Goal: Information Seeking & Learning: Learn about a topic

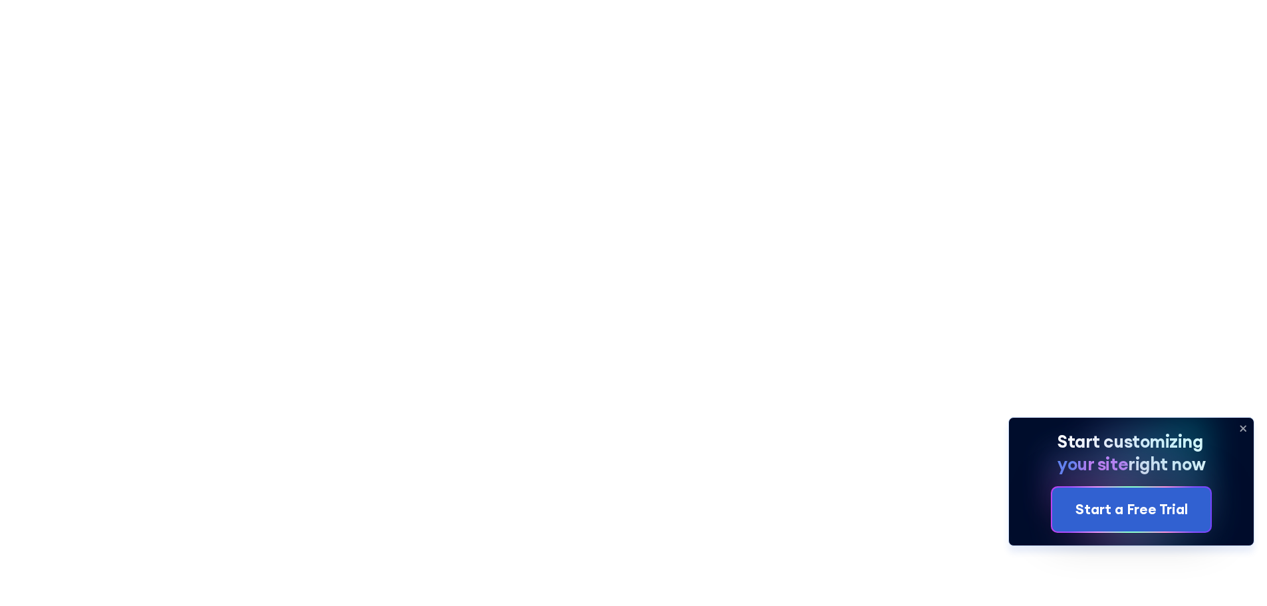
click at [1241, 423] on icon at bounding box center [1243, 428] width 21 height 21
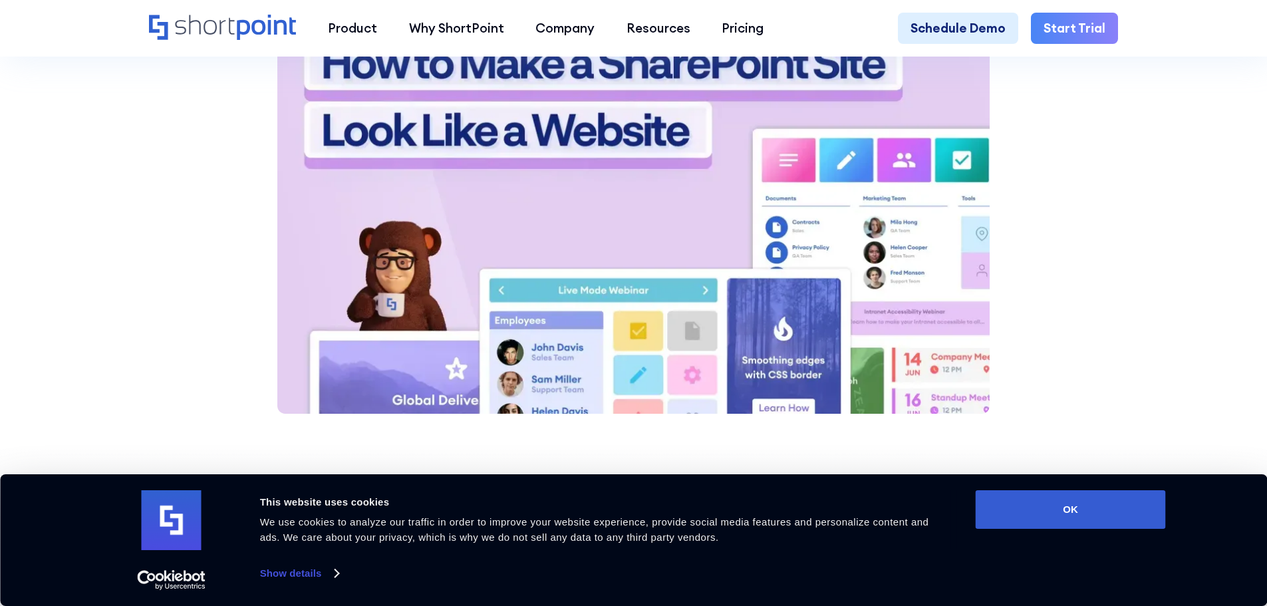
scroll to position [1730, 0]
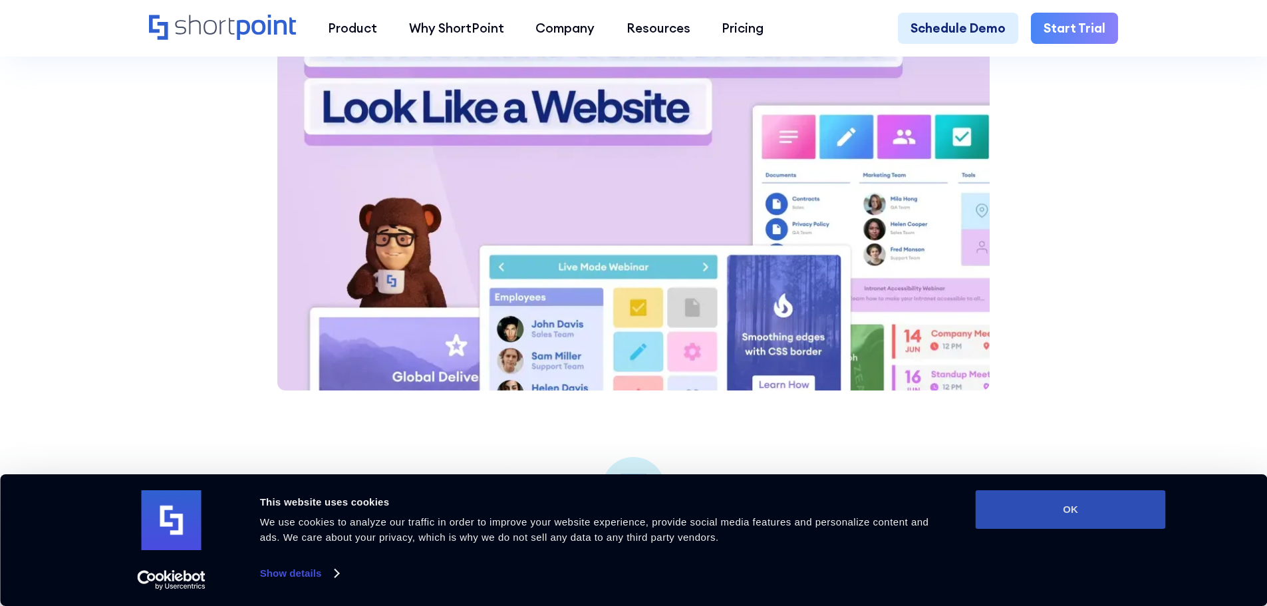
click at [1073, 518] on button "OK" at bounding box center [1071, 509] width 190 height 39
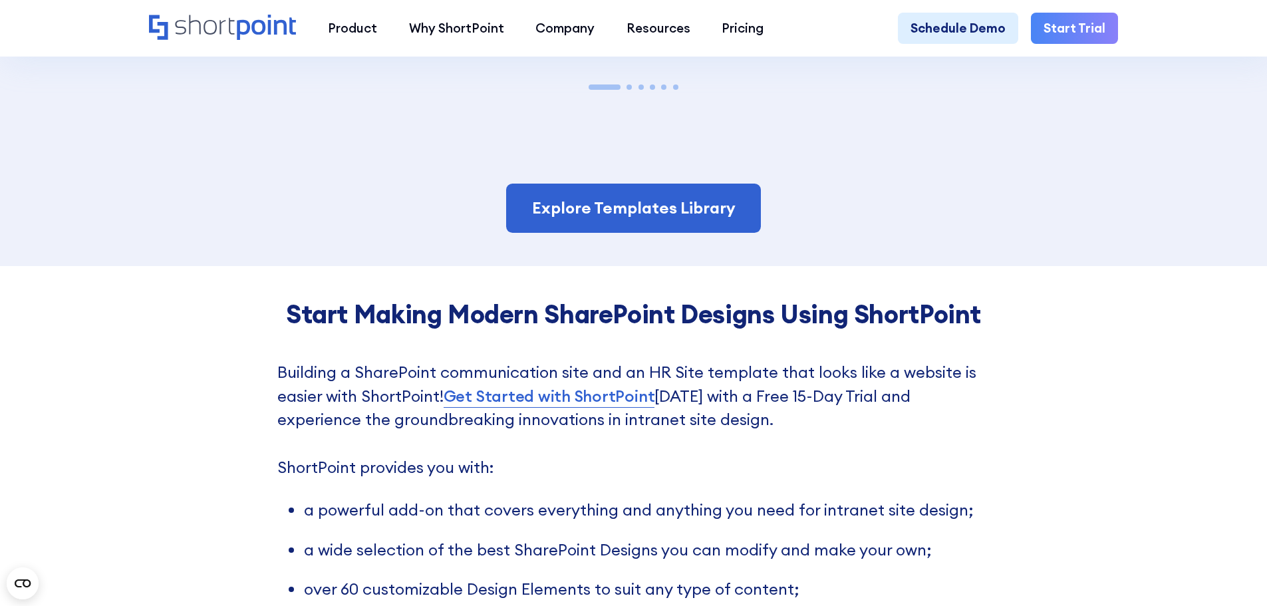
scroll to position [2993, 0]
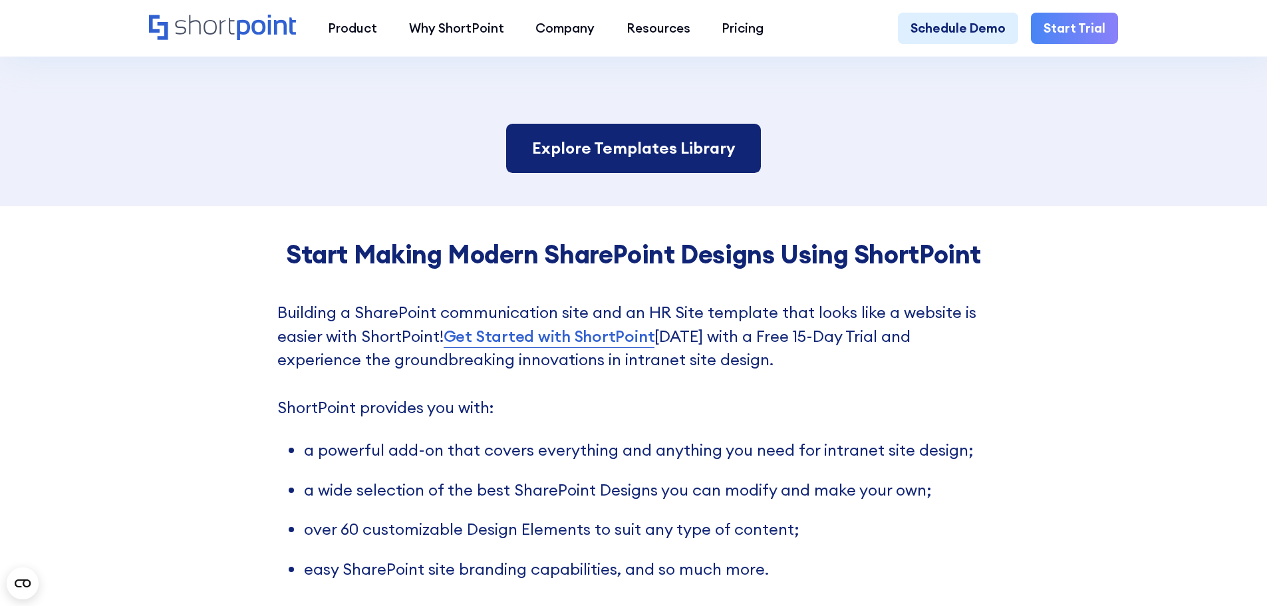
click at [709, 161] on link "Explore Templates Library" at bounding box center [633, 148] width 254 height 49
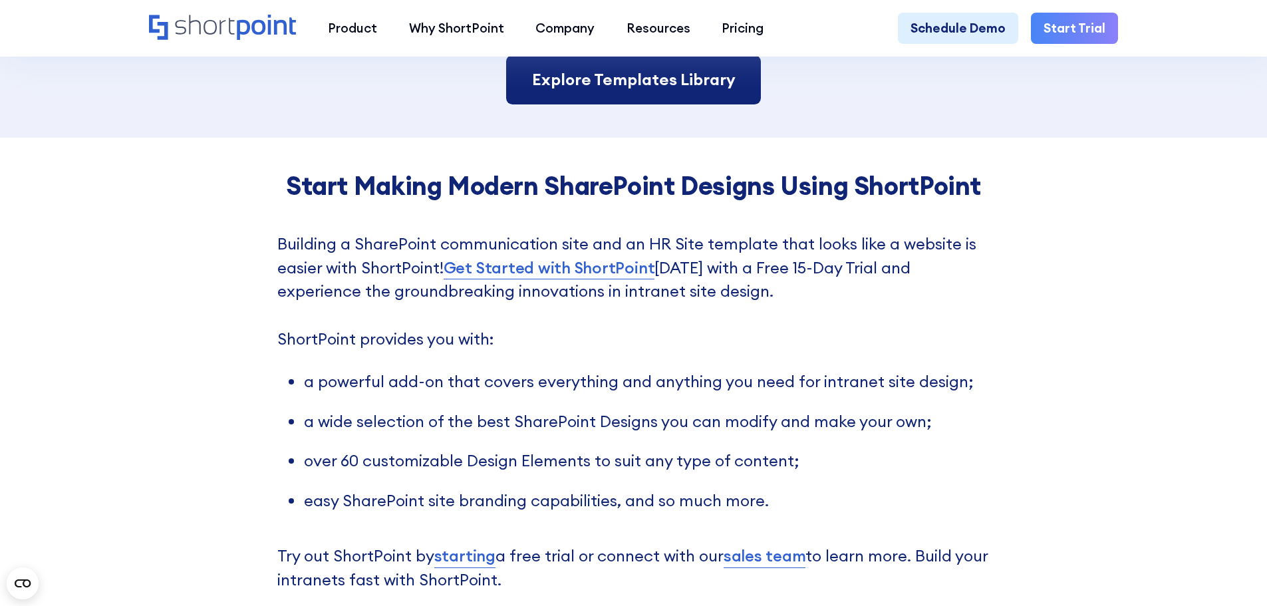
scroll to position [3183, 0]
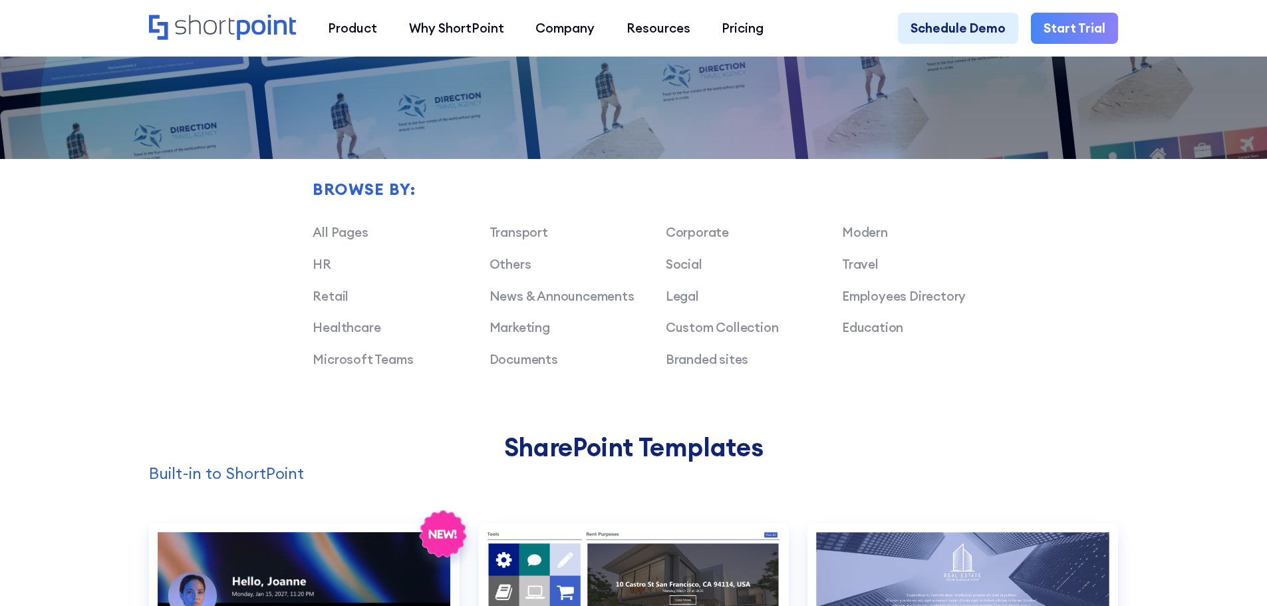
scroll to position [998, 0]
click at [536, 335] on link "Marketing" at bounding box center [520, 327] width 61 height 16
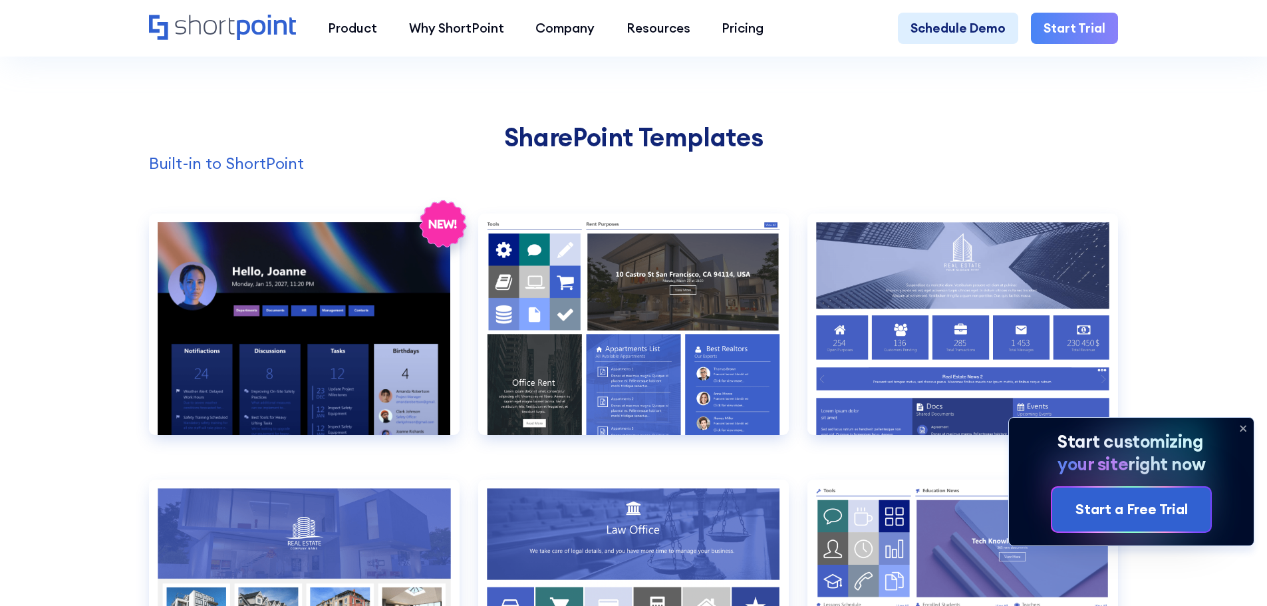
scroll to position [1330, 0]
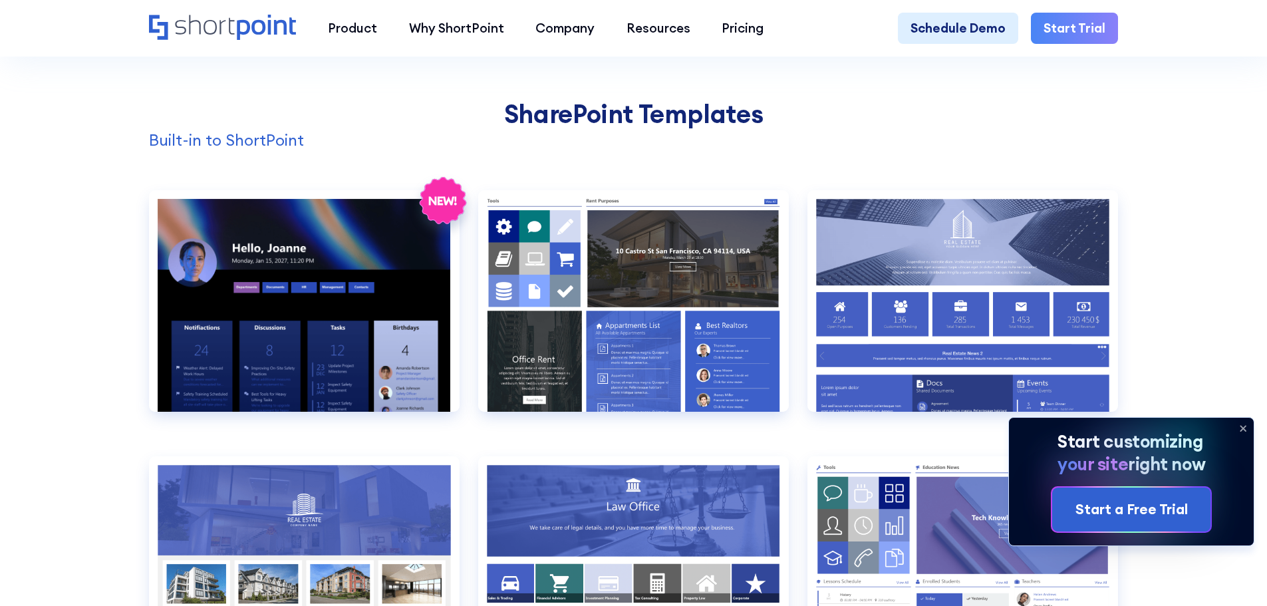
click at [1247, 427] on icon at bounding box center [1243, 428] width 21 height 21
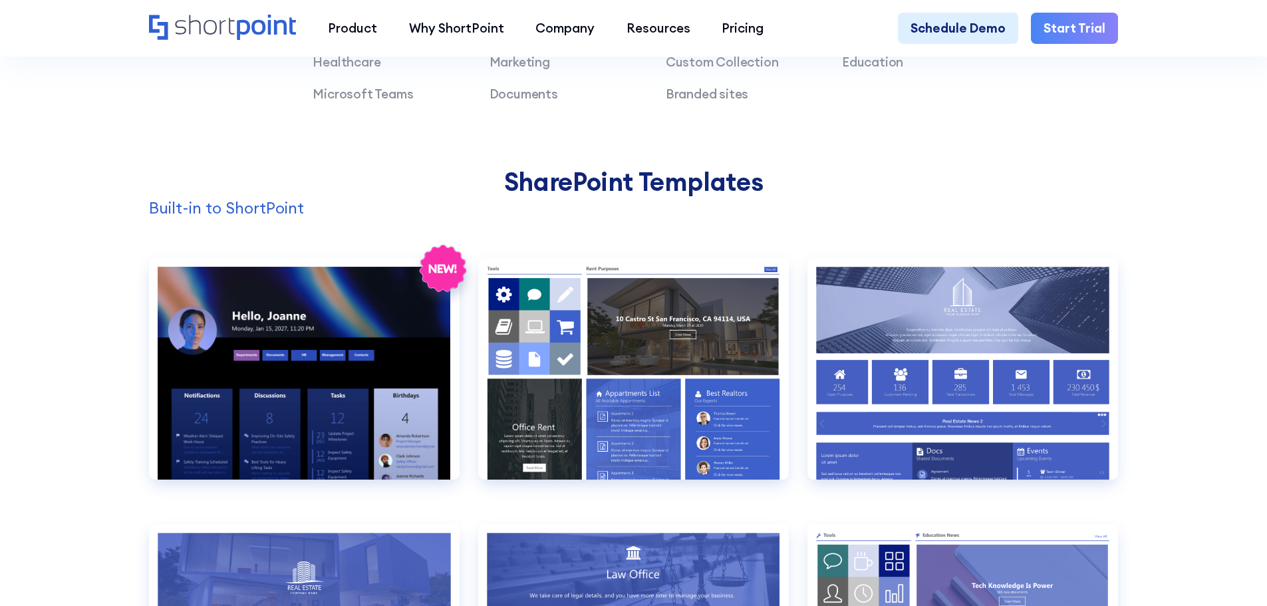
scroll to position [1197, 0]
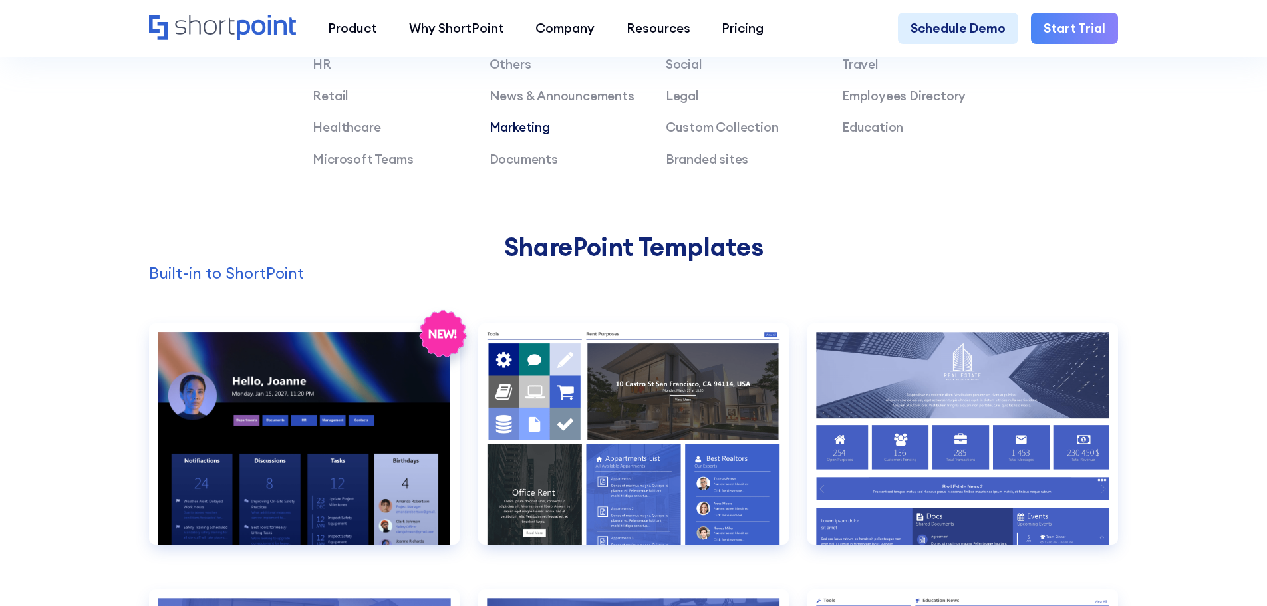
click at [502, 131] on link "Marketing" at bounding box center [520, 127] width 61 height 16
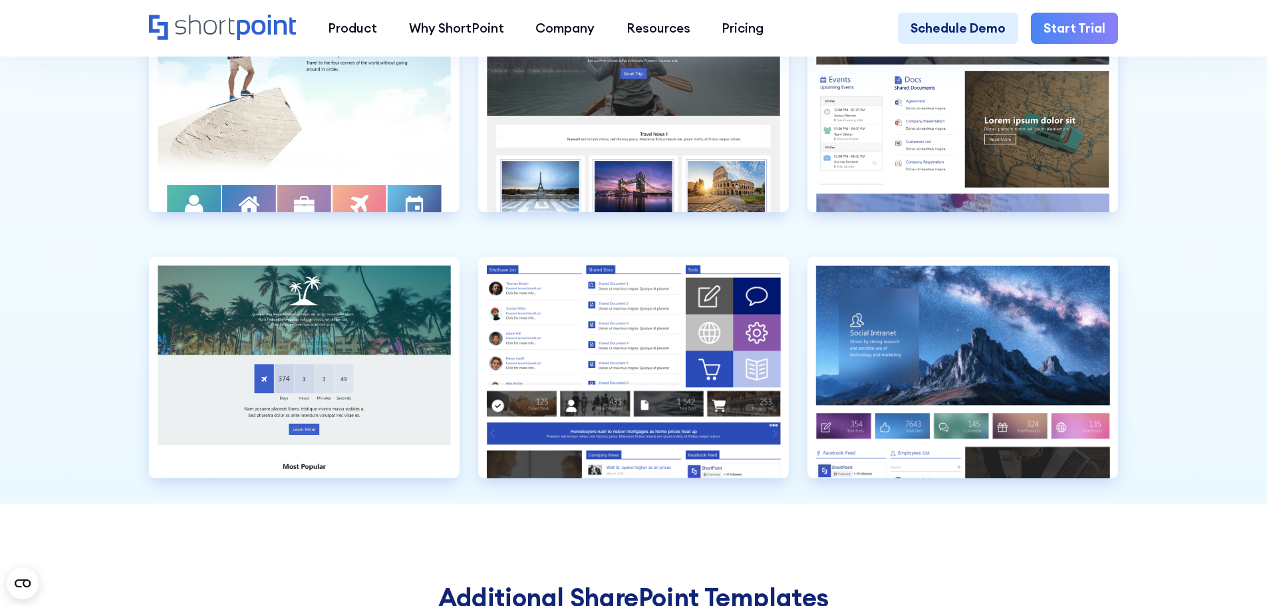
scroll to position [4257, 0]
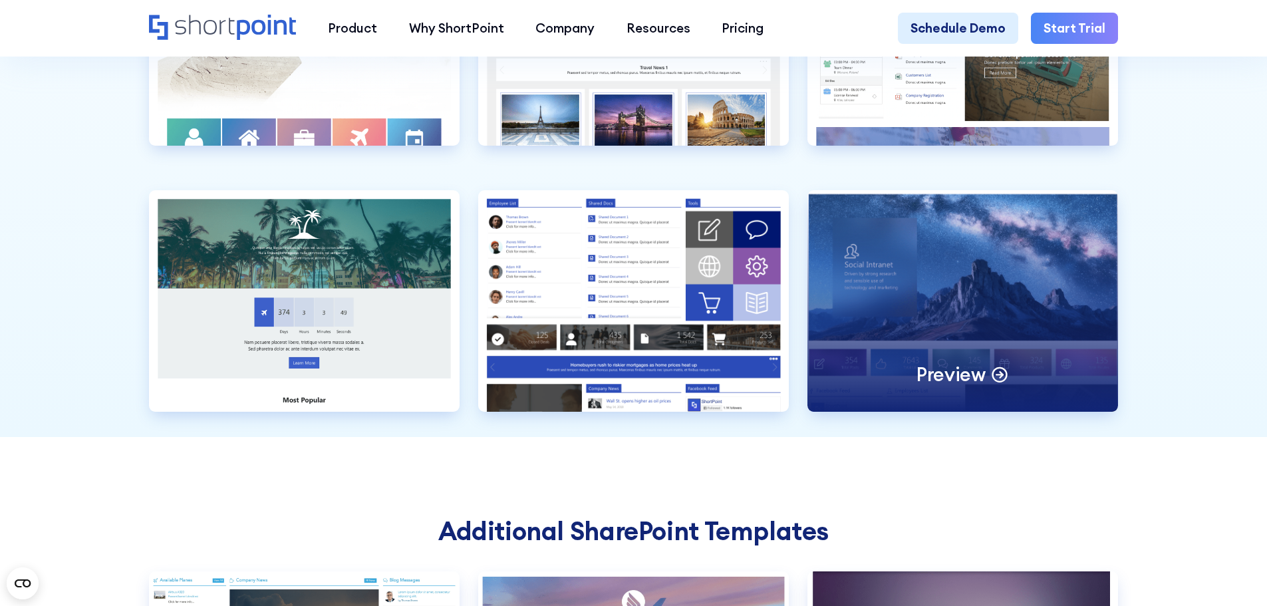
click at [1055, 340] on div "Preview" at bounding box center [963, 301] width 311 height 222
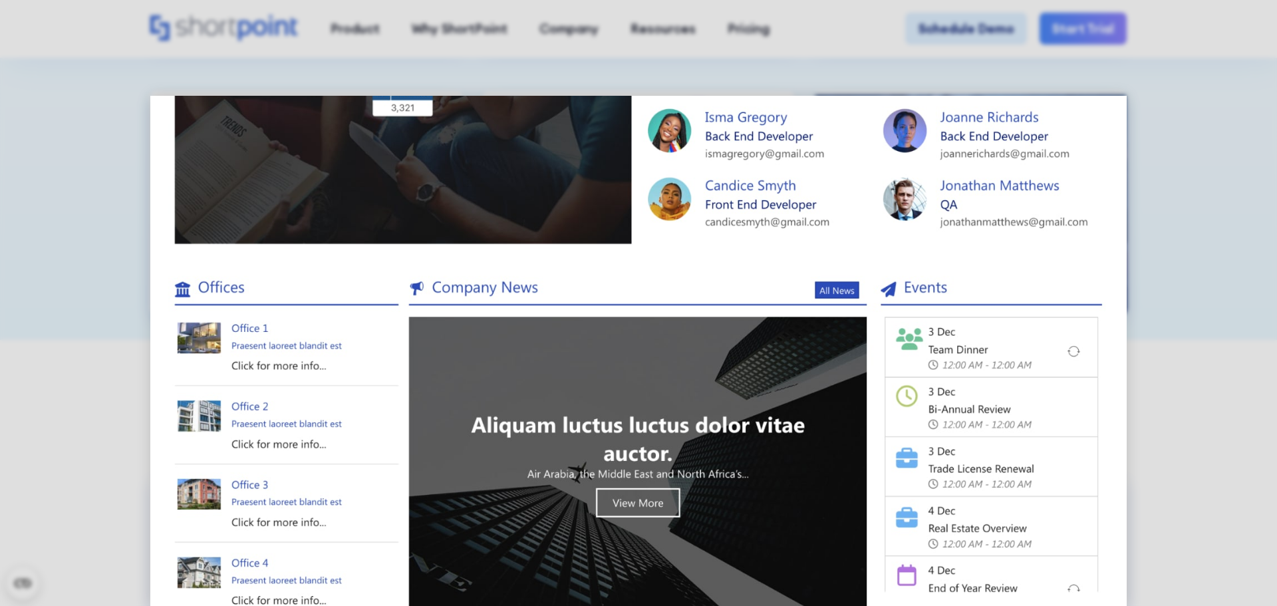
scroll to position [1494, 0]
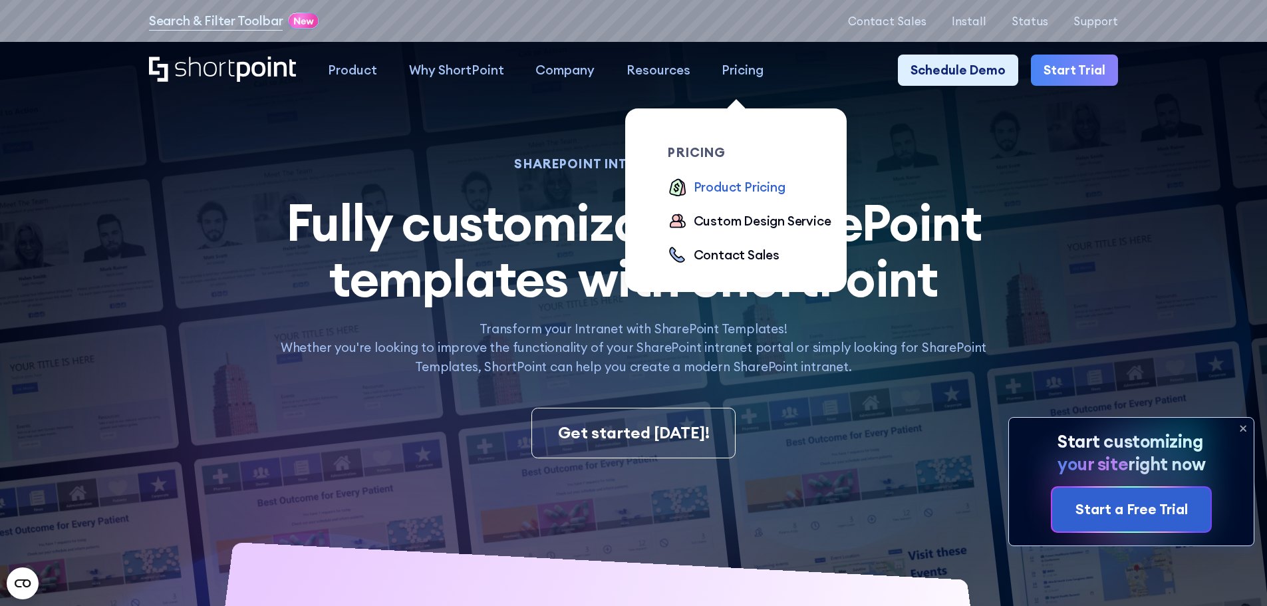
click at [762, 192] on div "Product Pricing" at bounding box center [740, 187] width 92 height 19
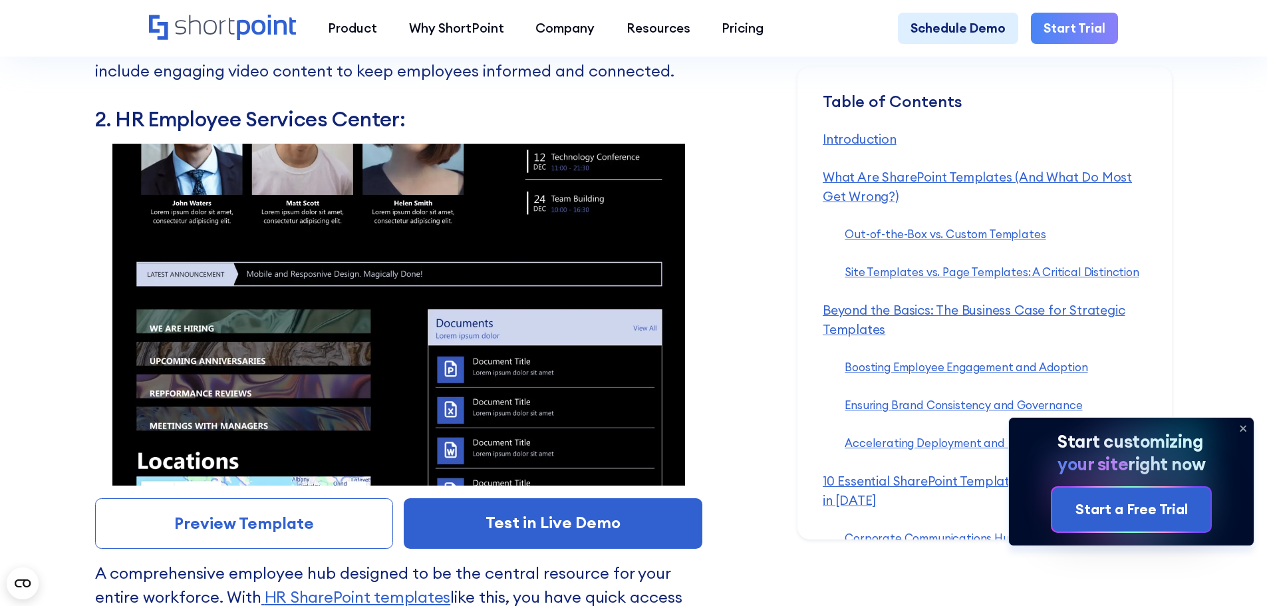
scroll to position [7783, 0]
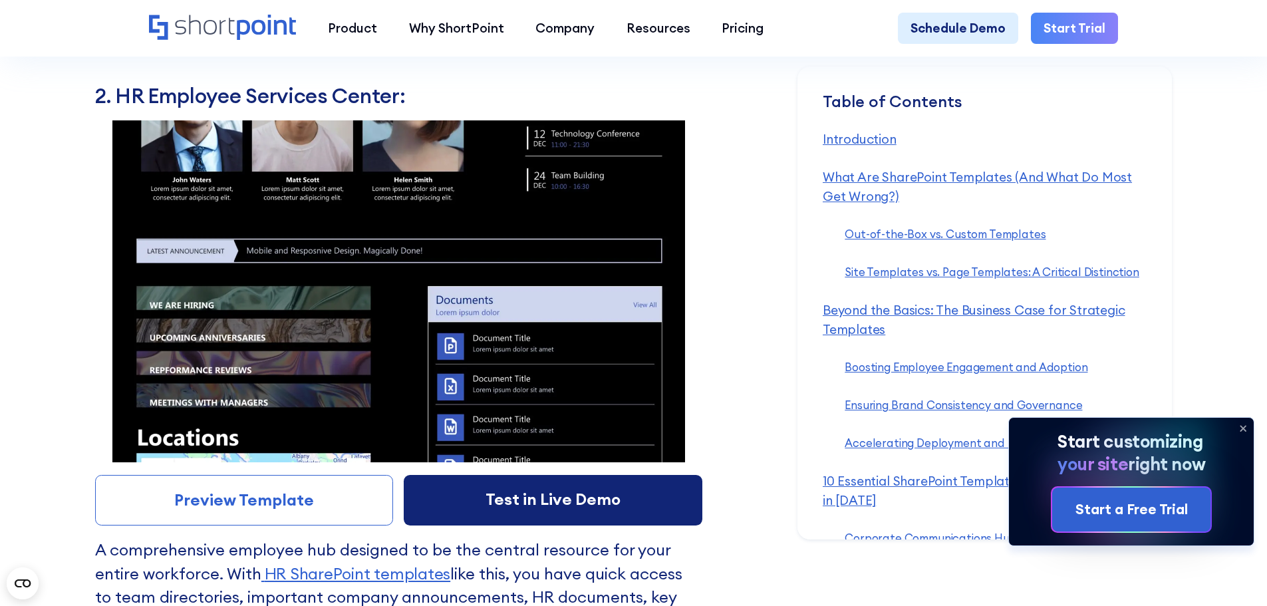
click at [493, 520] on link "Test in Live Demo" at bounding box center [553, 500] width 299 height 51
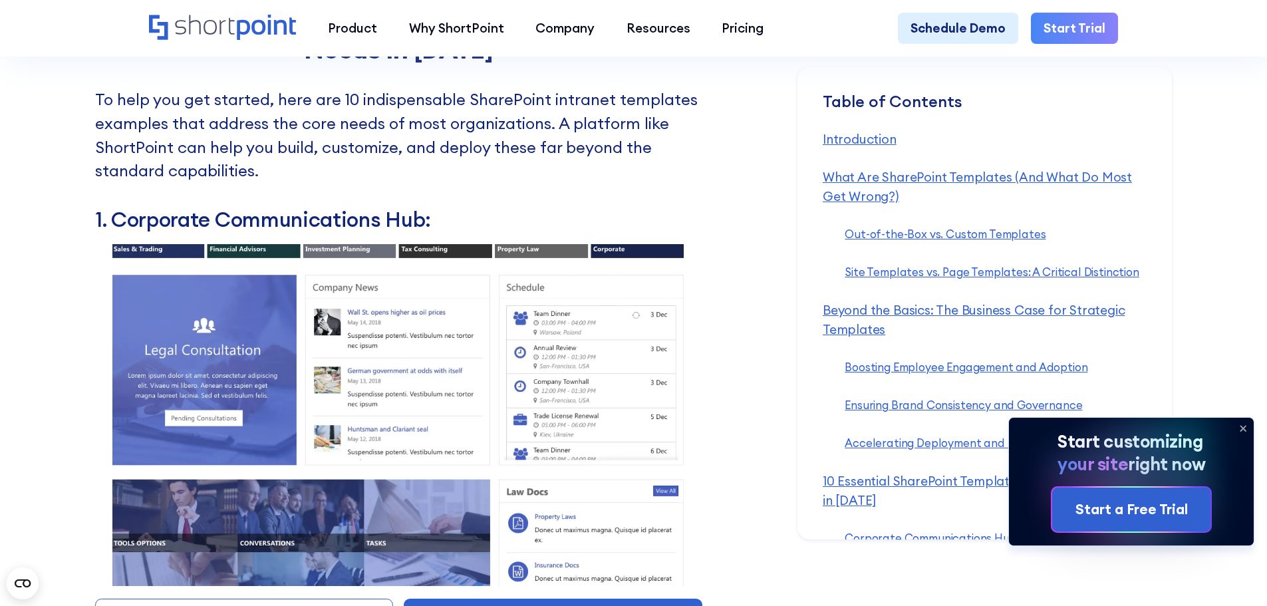
scroll to position [6985, 0]
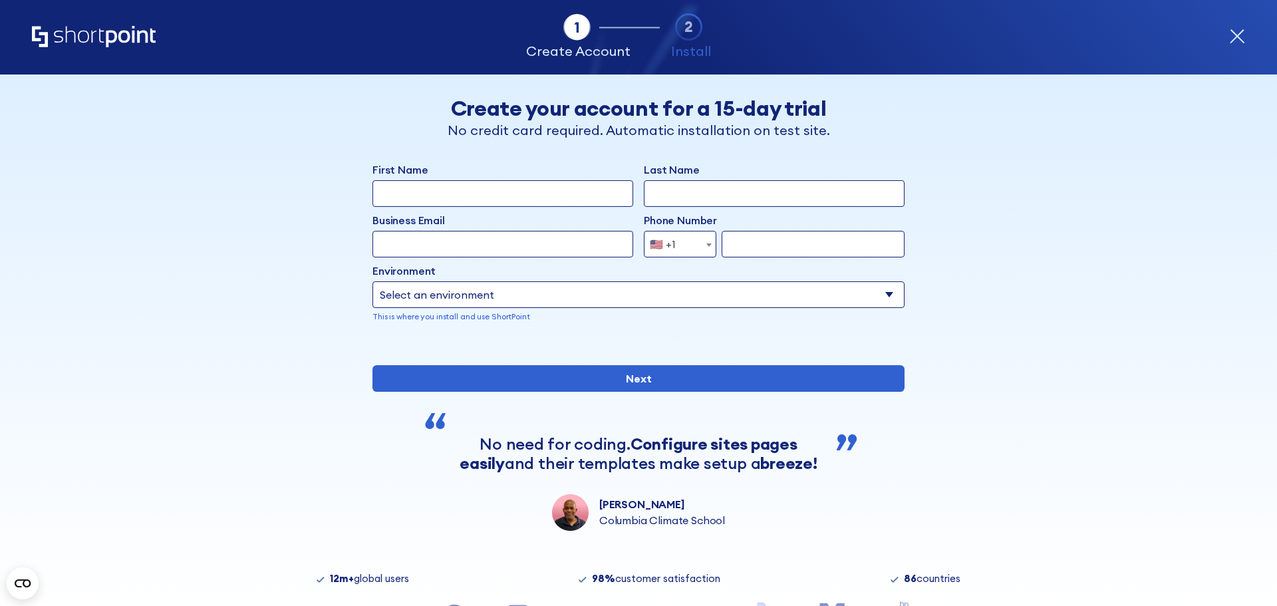
click at [1236, 36] on icon "form" at bounding box center [1237, 37] width 16 height 16
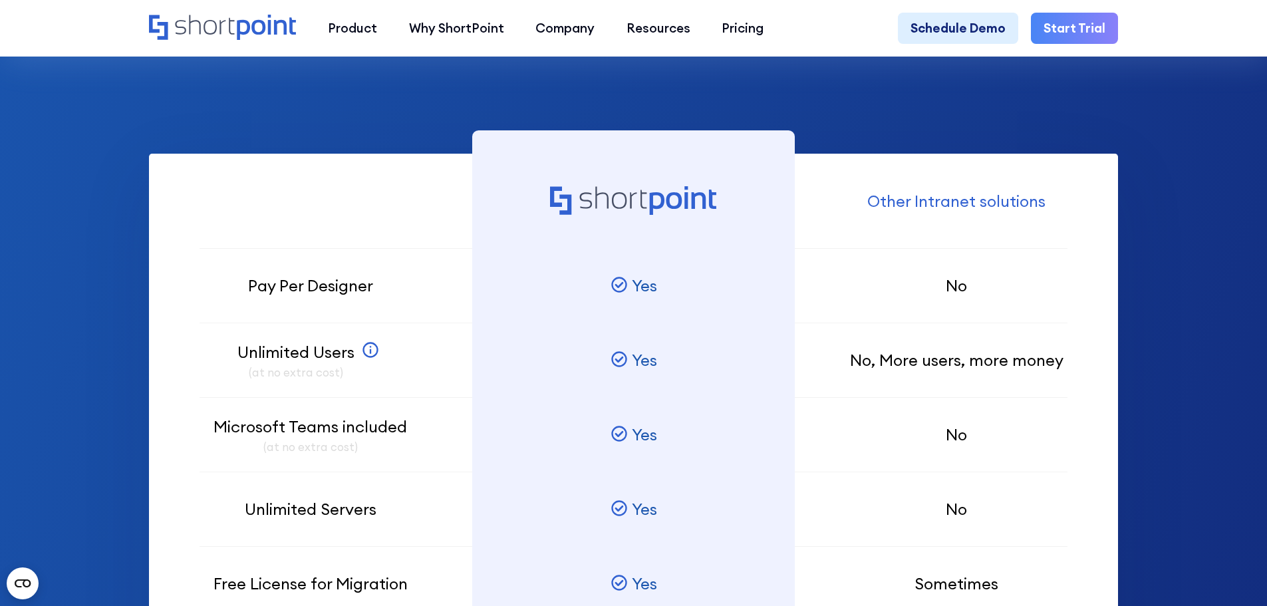
scroll to position [998, 0]
